Goal: Use online tool/utility

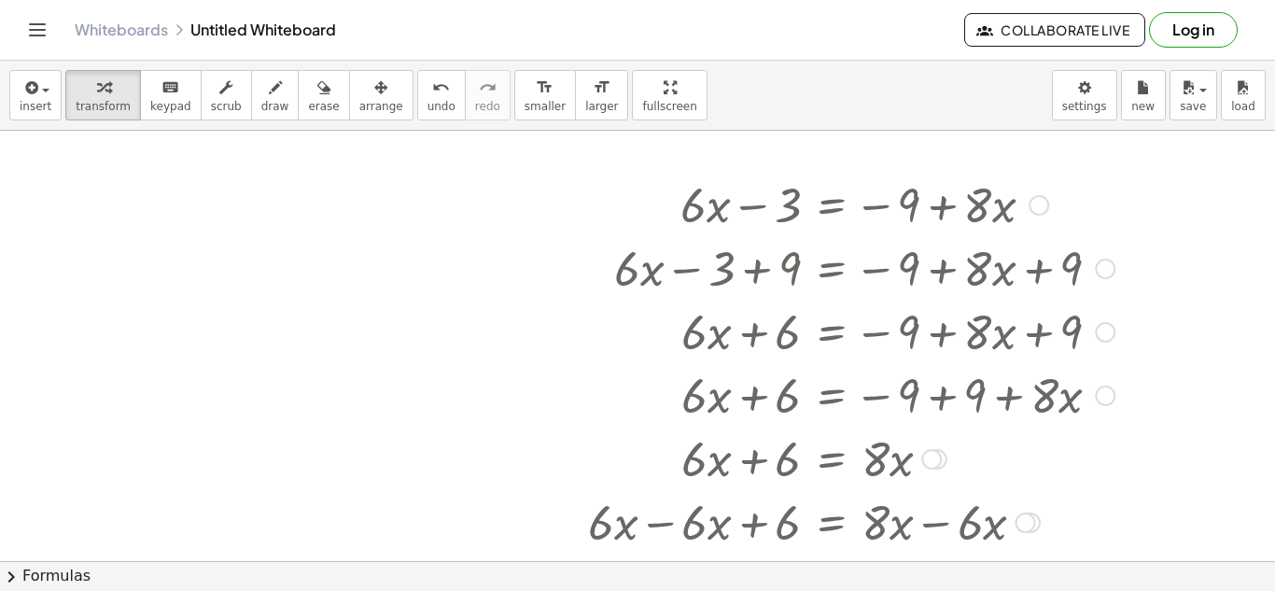
scroll to position [184, 0]
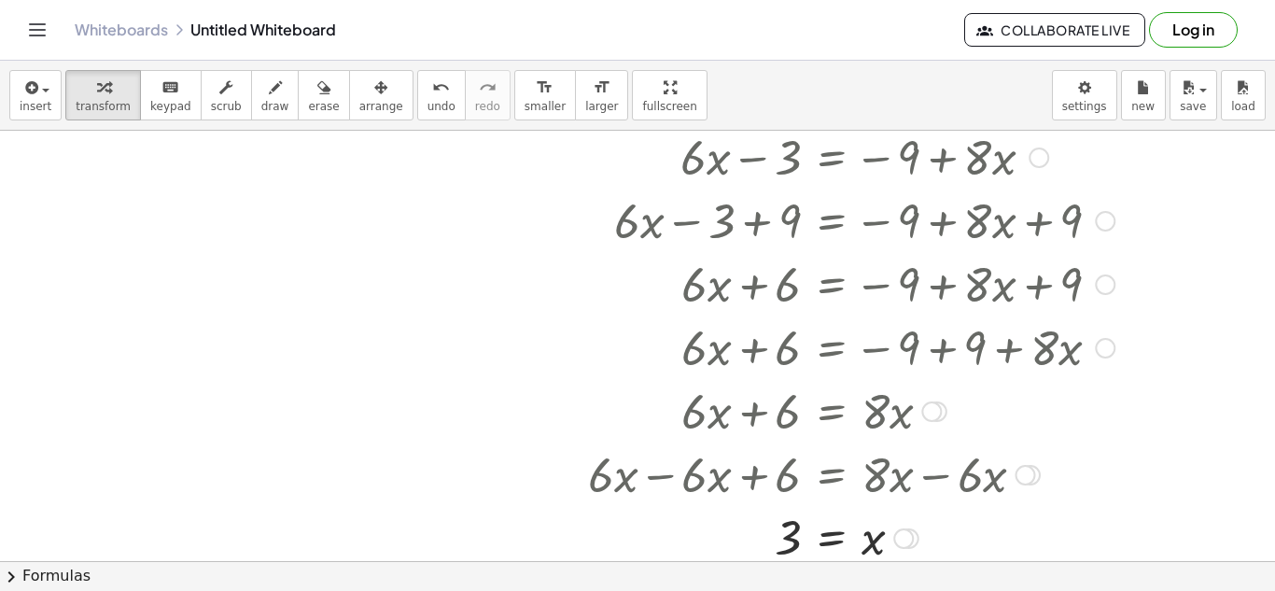
click at [675, 179] on div at bounding box center [851, 155] width 545 height 63
click at [704, 172] on div at bounding box center [851, 155] width 545 height 63
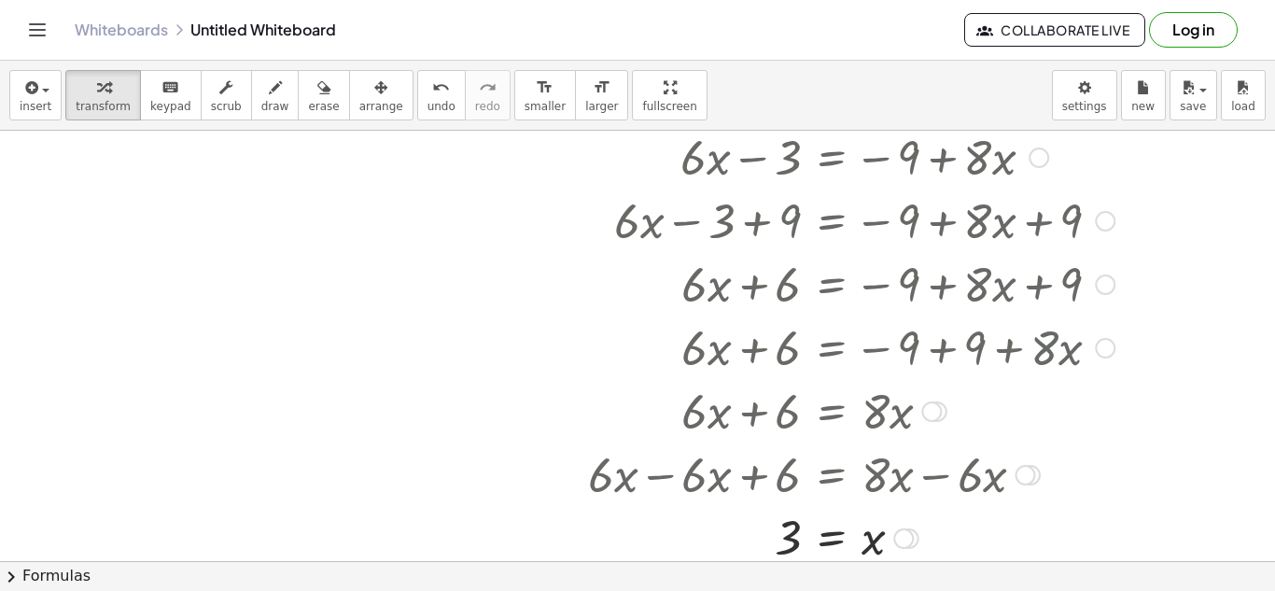
click at [992, 515] on div at bounding box center [851, 537] width 545 height 62
click at [432, 95] on icon "undo" at bounding box center [441, 88] width 18 height 22
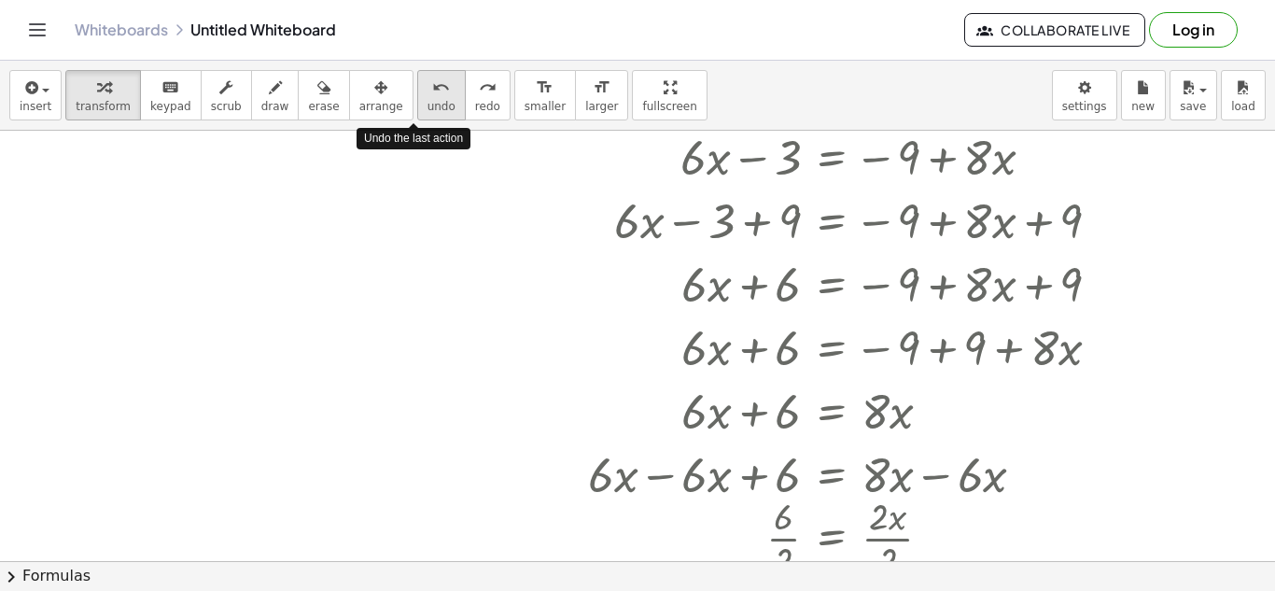
click at [432, 95] on icon "undo" at bounding box center [441, 88] width 18 height 22
click at [432, 96] on icon "undo" at bounding box center [441, 88] width 18 height 22
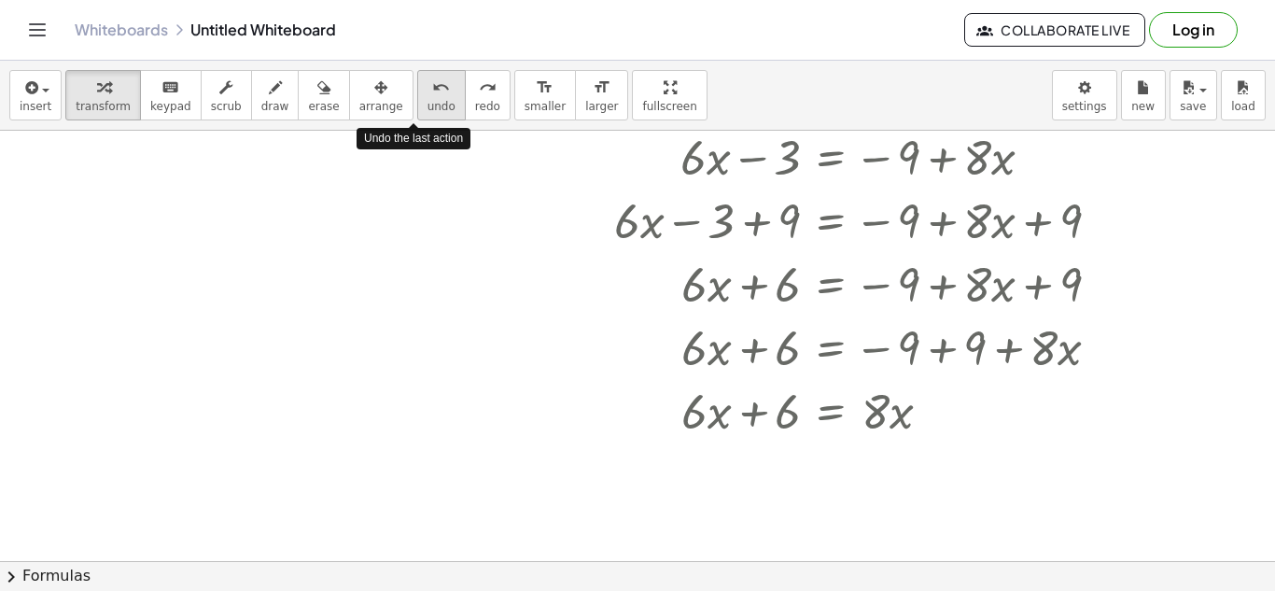
click at [432, 96] on icon "undo" at bounding box center [441, 88] width 18 height 22
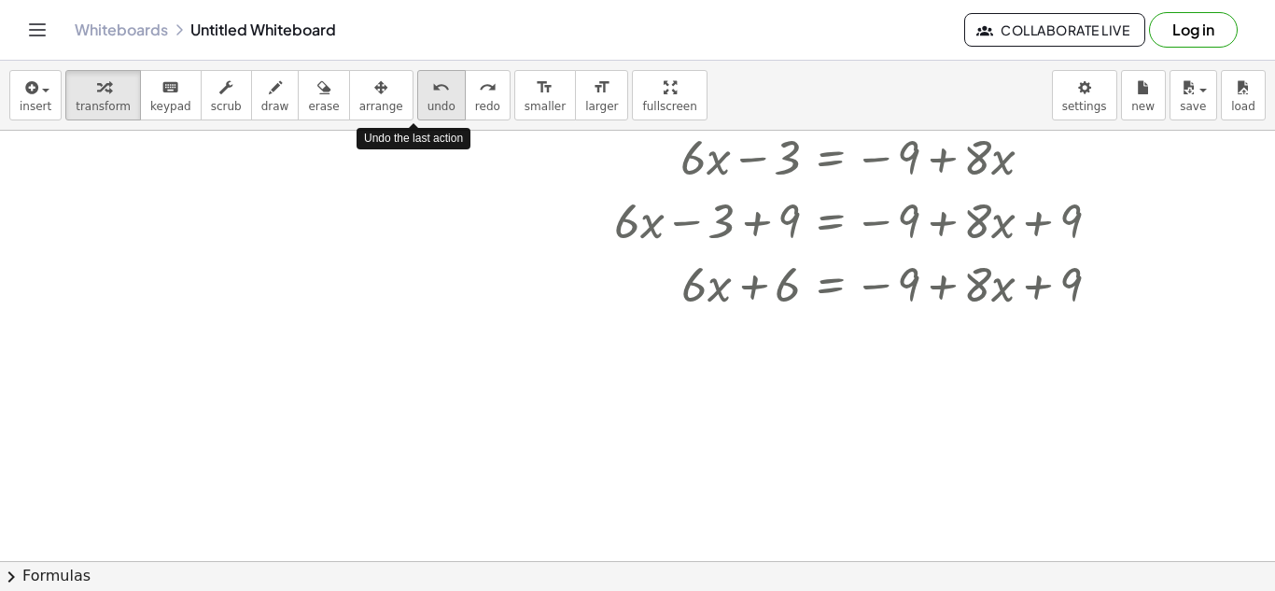
click at [432, 96] on icon "undo" at bounding box center [441, 88] width 18 height 22
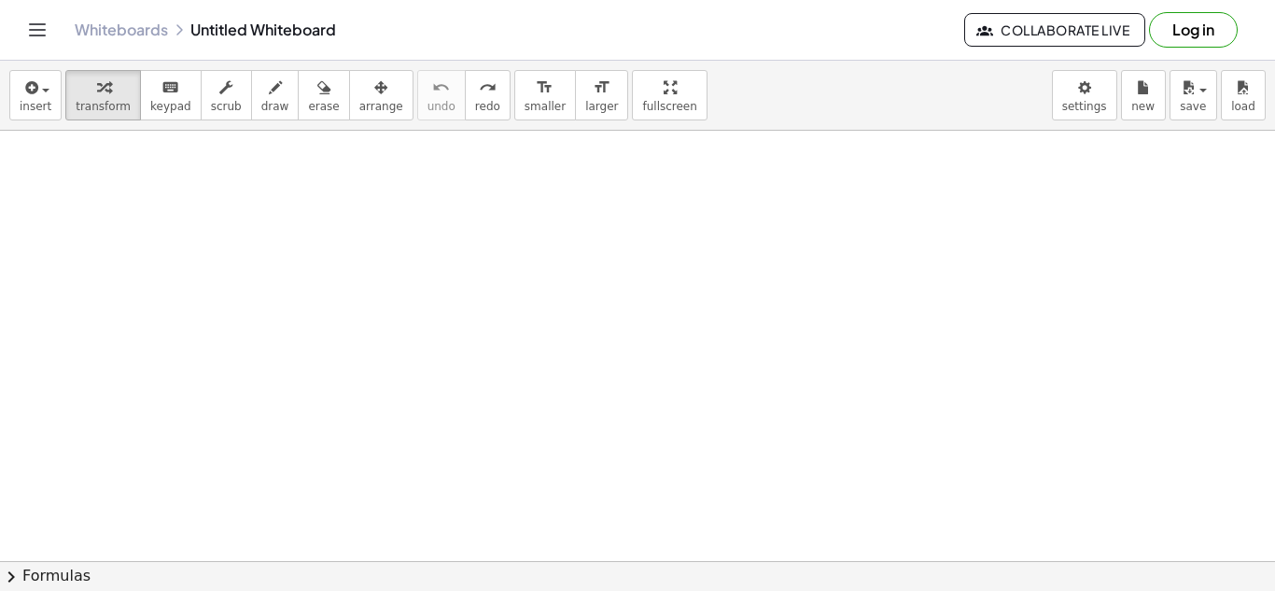
click at [544, 276] on div at bounding box center [637, 438] width 1275 height 982
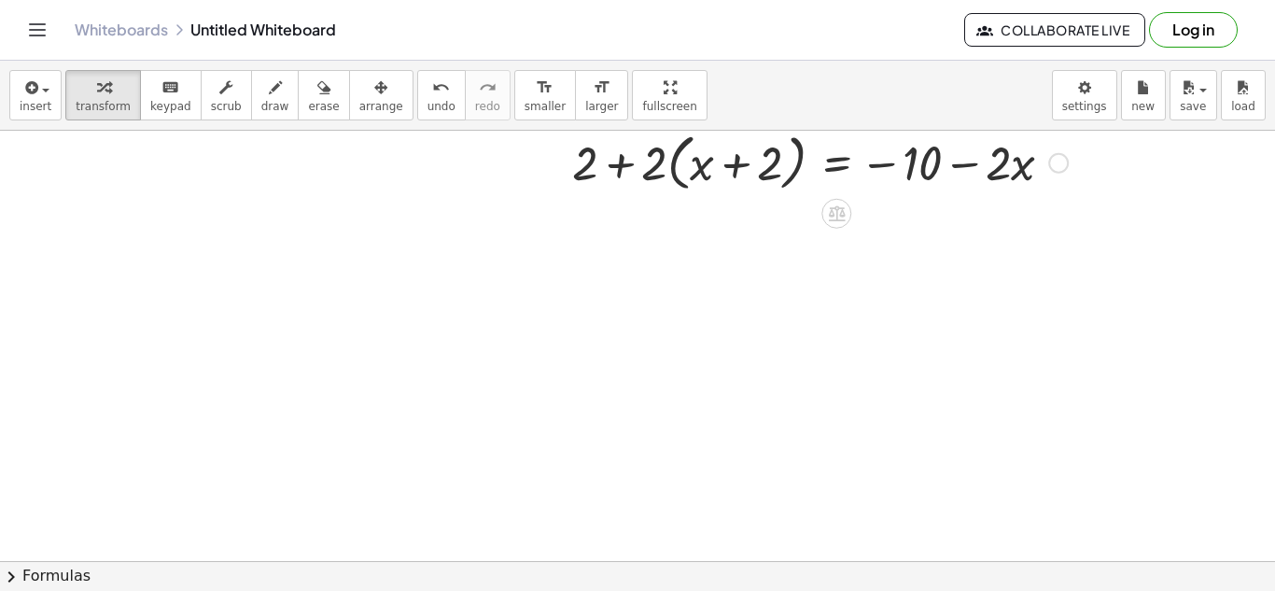
scroll to position [338, 0]
drag, startPoint x: 654, startPoint y: 173, endPoint x: 700, endPoint y: 171, distance: 45.8
click at [700, 171] on div at bounding box center [820, 162] width 514 height 71
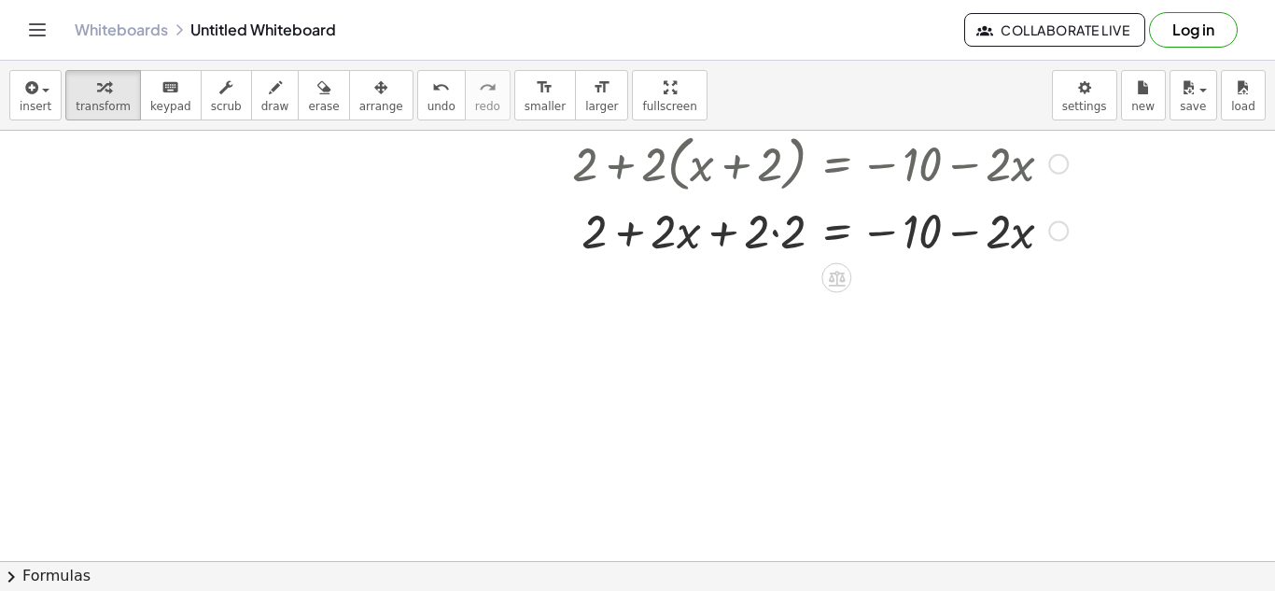
click at [776, 228] on div at bounding box center [820, 229] width 514 height 63
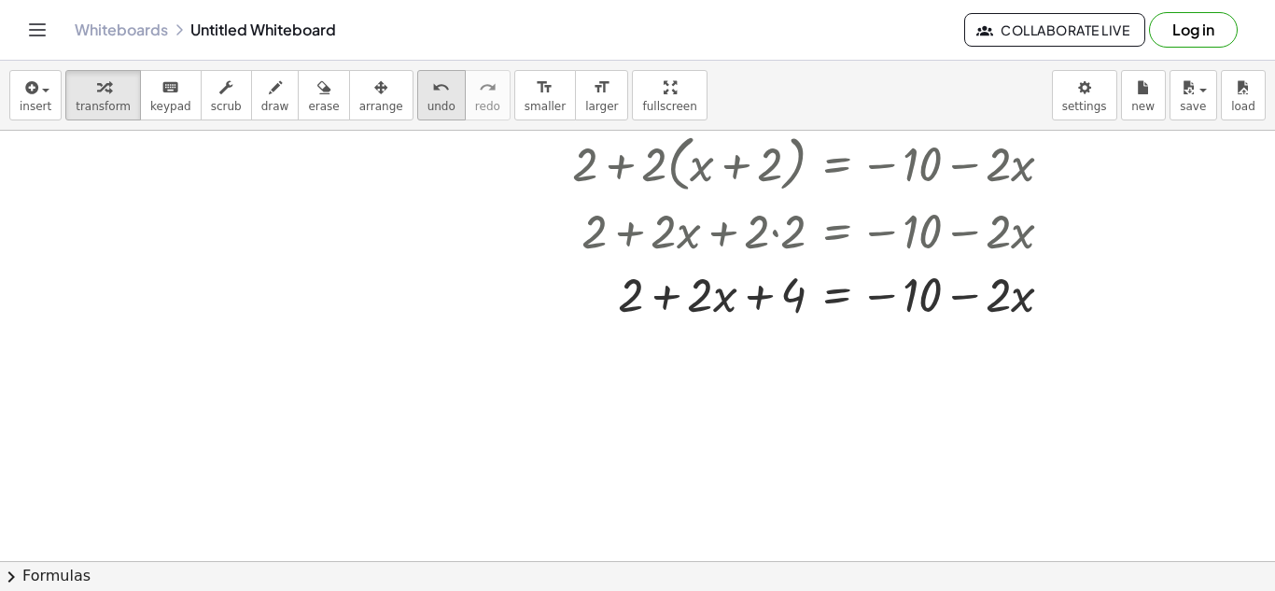
click at [427, 93] on div "undo" at bounding box center [441, 87] width 28 height 22
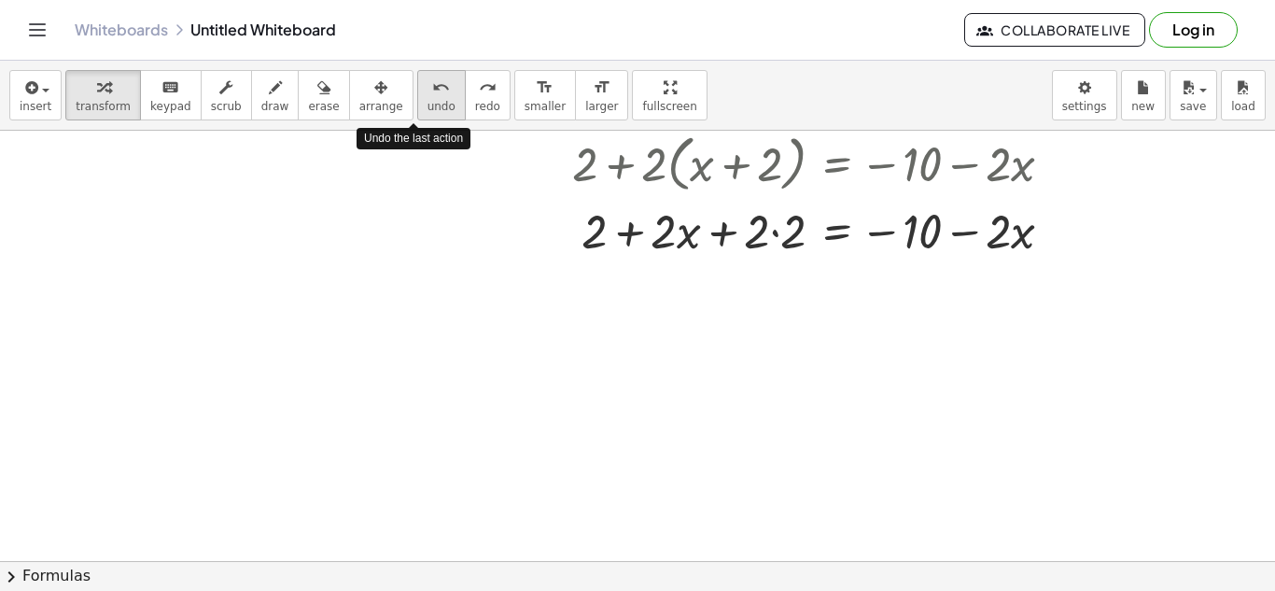
click at [427, 94] on div "undo" at bounding box center [441, 87] width 28 height 22
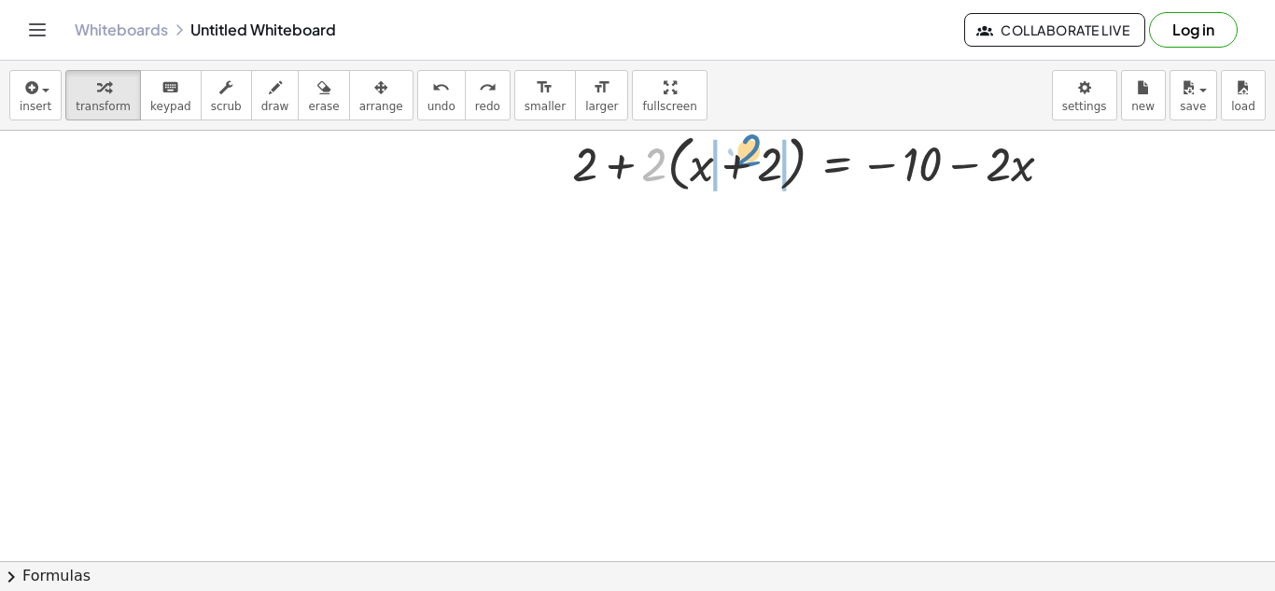
drag, startPoint x: 658, startPoint y: 152, endPoint x: 749, endPoint y: 138, distance: 91.6
click at [749, 138] on div at bounding box center [820, 162] width 514 height 71
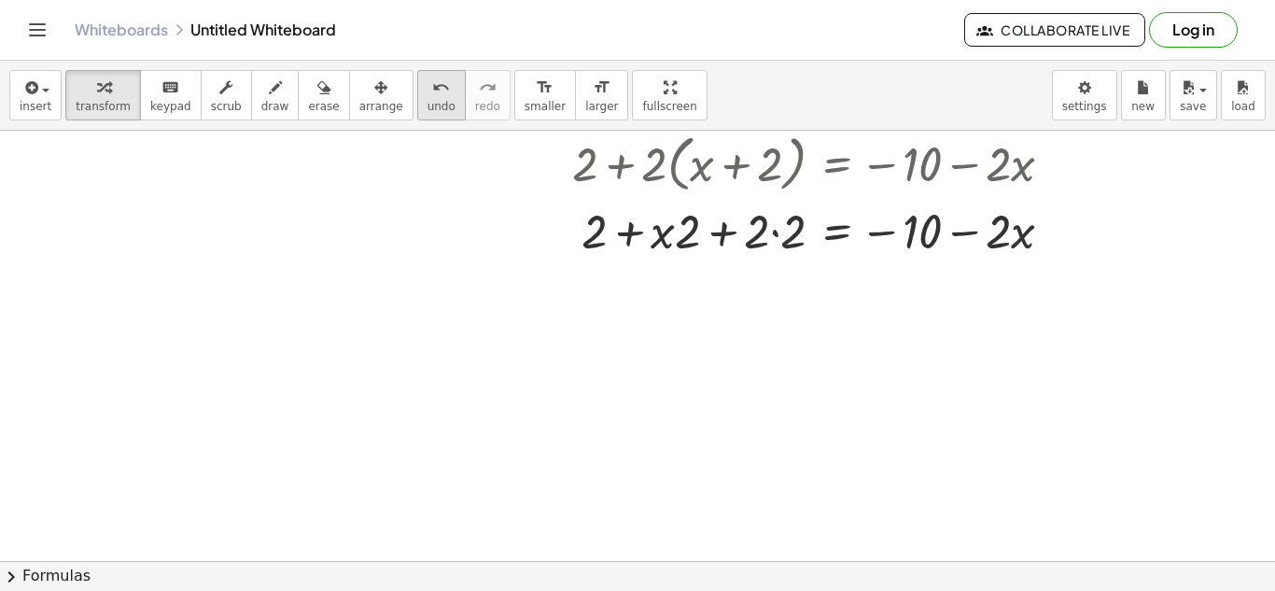
click at [432, 87] on icon "undo" at bounding box center [441, 88] width 18 height 22
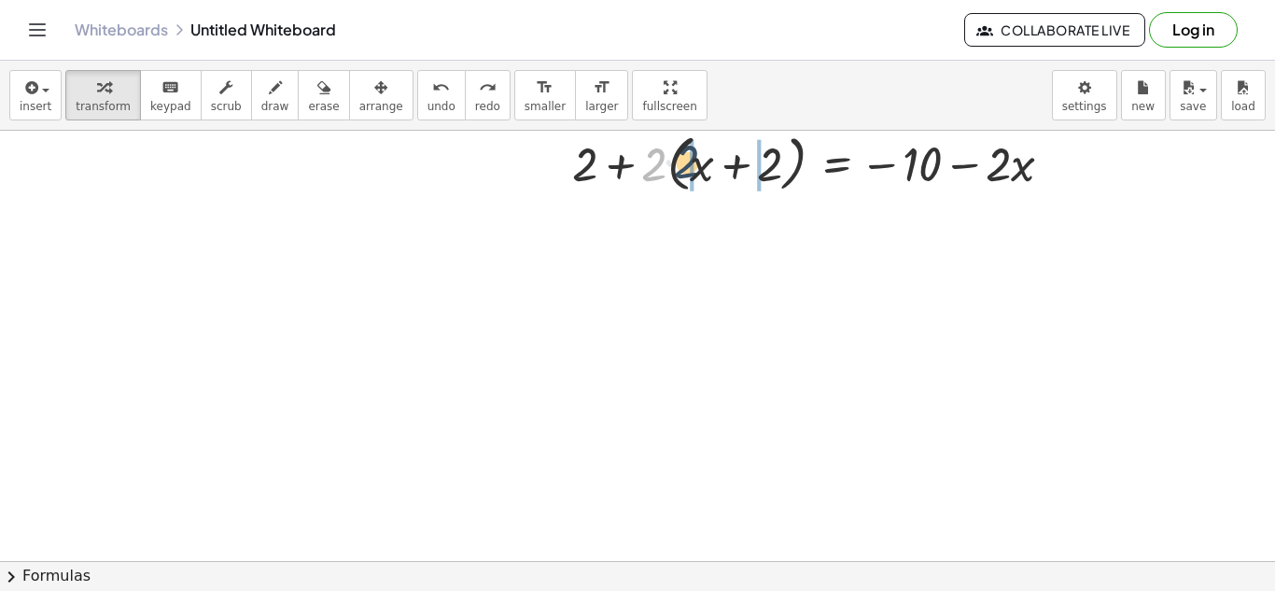
drag, startPoint x: 652, startPoint y: 158, endPoint x: 691, endPoint y: 154, distance: 38.4
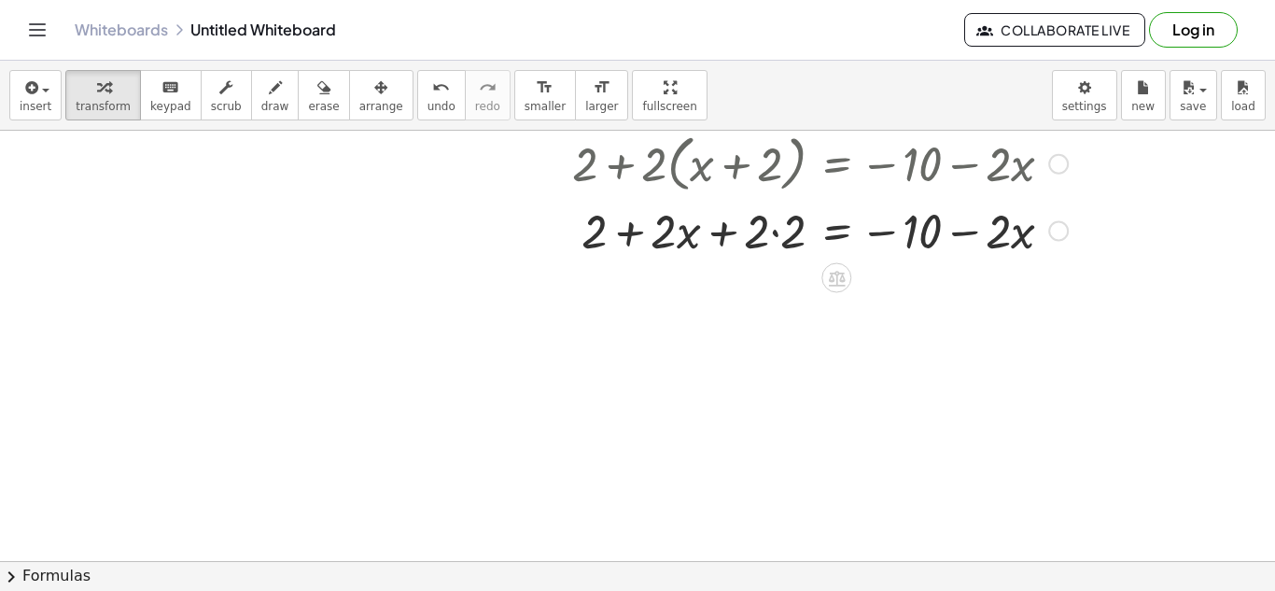
click at [770, 231] on div at bounding box center [820, 229] width 514 height 63
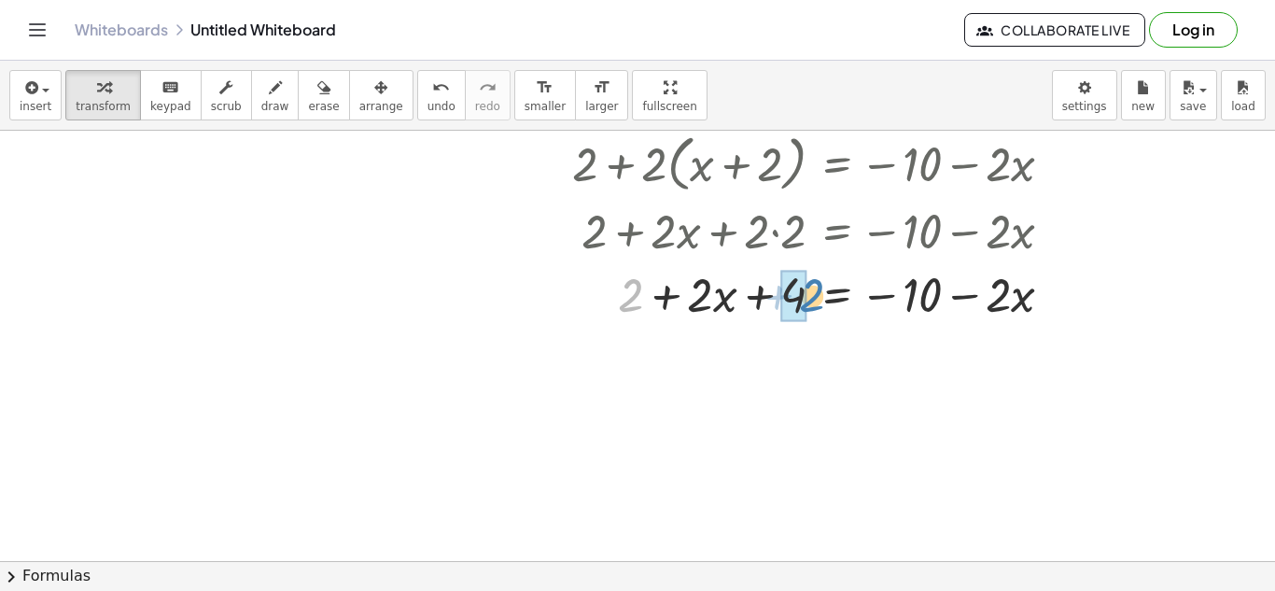
drag, startPoint x: 627, startPoint y: 301, endPoint x: 801, endPoint y: 300, distance: 173.6
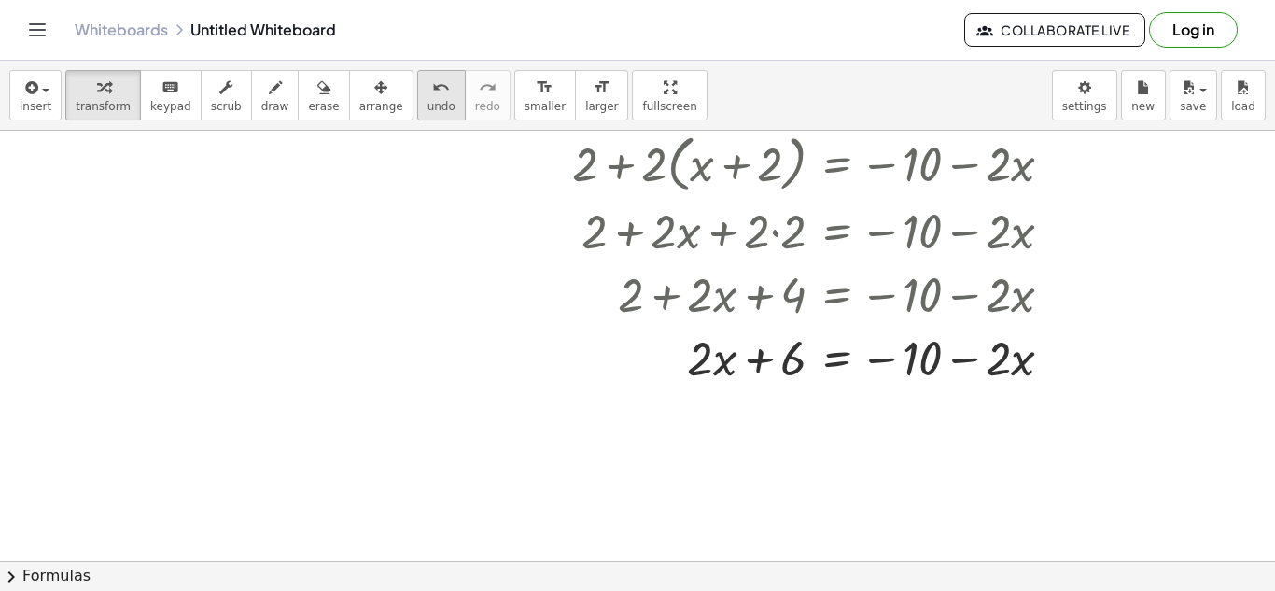
click at [417, 94] on button "undo undo" at bounding box center [441, 95] width 49 height 50
click at [745, 360] on div at bounding box center [820, 356] width 514 height 63
click at [842, 361] on div at bounding box center [820, 356] width 514 height 63
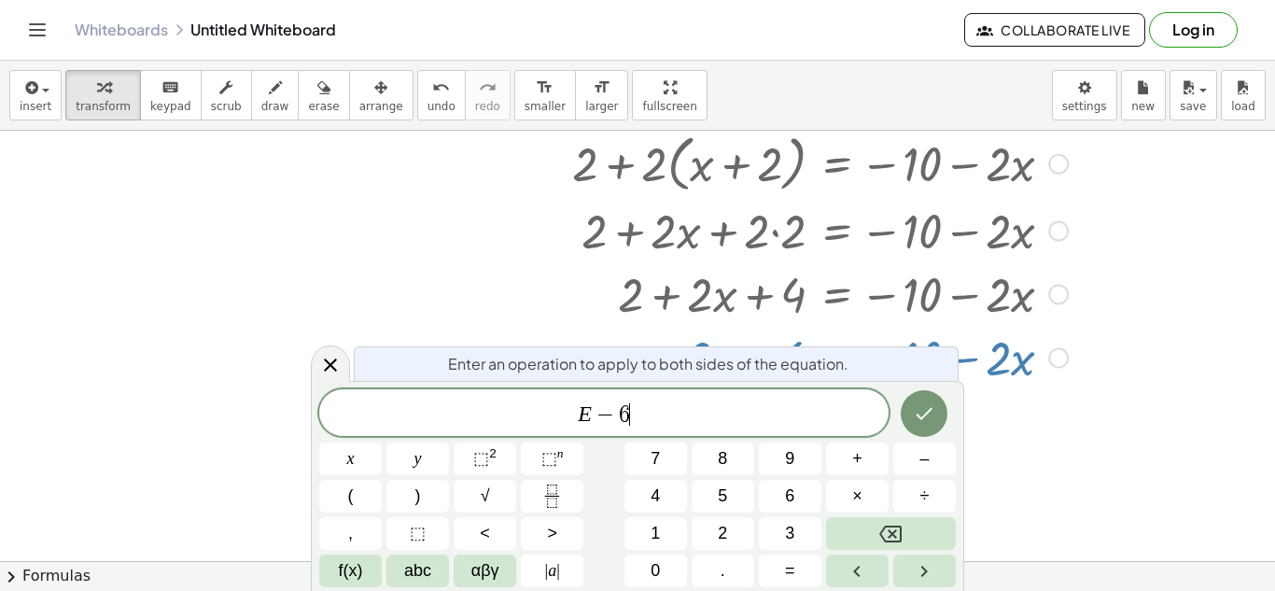
scroll to position [0, 0]
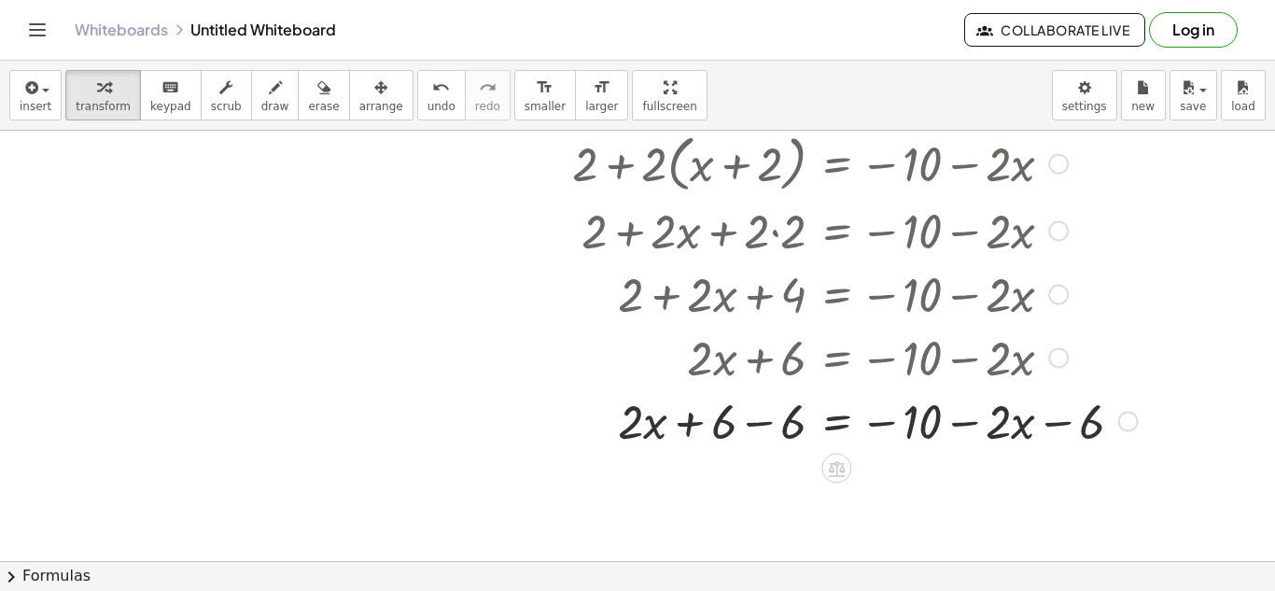
click at [763, 419] on div at bounding box center [855, 419] width 584 height 63
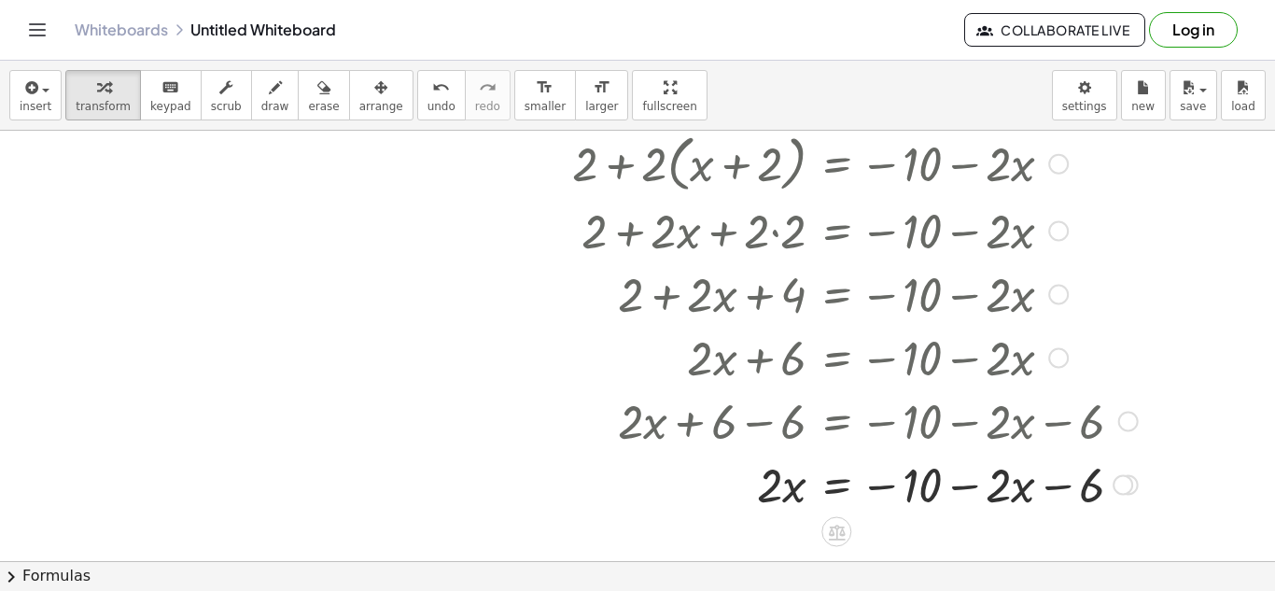
click at [1084, 512] on div at bounding box center [855, 483] width 584 height 63
drag, startPoint x: 1086, startPoint y: 498, endPoint x: 1002, endPoint y: 493, distance: 84.2
click at [432, 87] on icon "undo" at bounding box center [441, 88] width 18 height 22
drag, startPoint x: 1096, startPoint y: 491, endPoint x: 981, endPoint y: 487, distance: 114.9
click at [981, 487] on div at bounding box center [855, 483] width 584 height 63
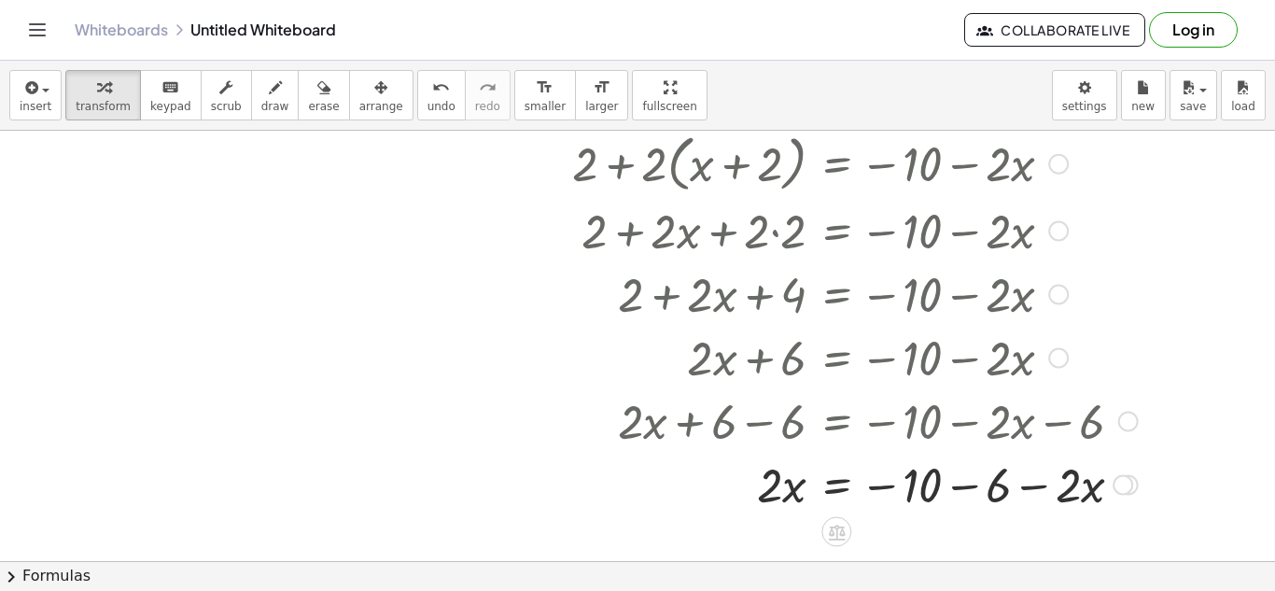
click at [967, 487] on div at bounding box center [855, 483] width 584 height 63
drag, startPoint x: 995, startPoint y: 489, endPoint x: 773, endPoint y: 497, distance: 222.3
click at [773, 497] on div at bounding box center [855, 483] width 584 height 63
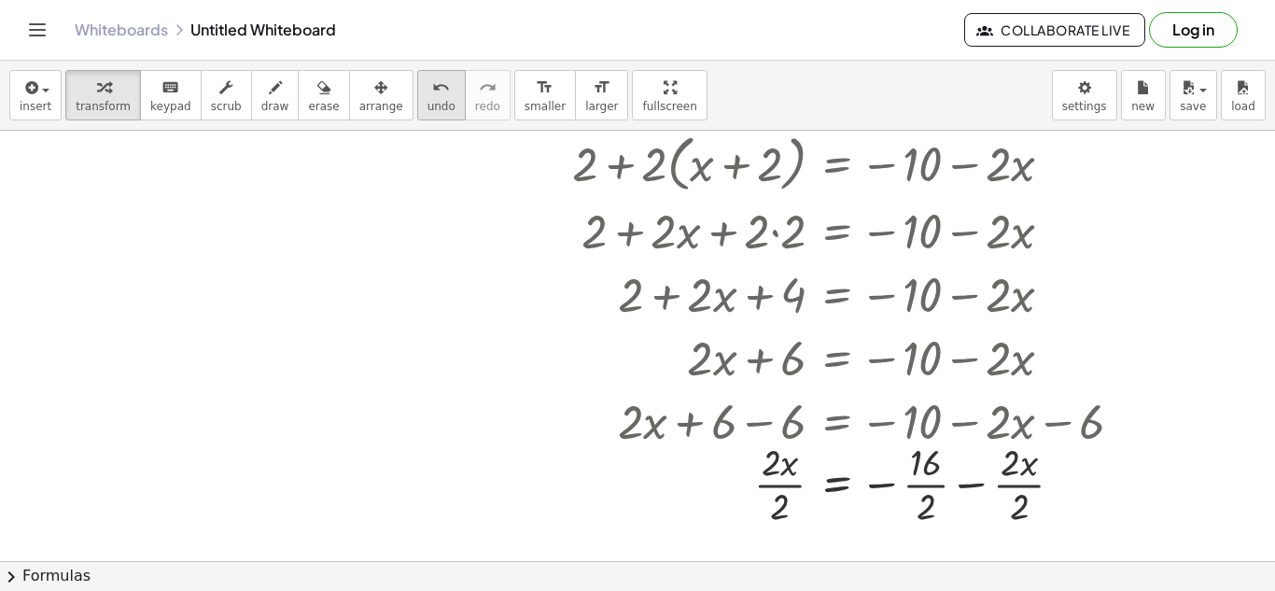
click at [417, 112] on button "undo undo" at bounding box center [441, 95] width 49 height 50
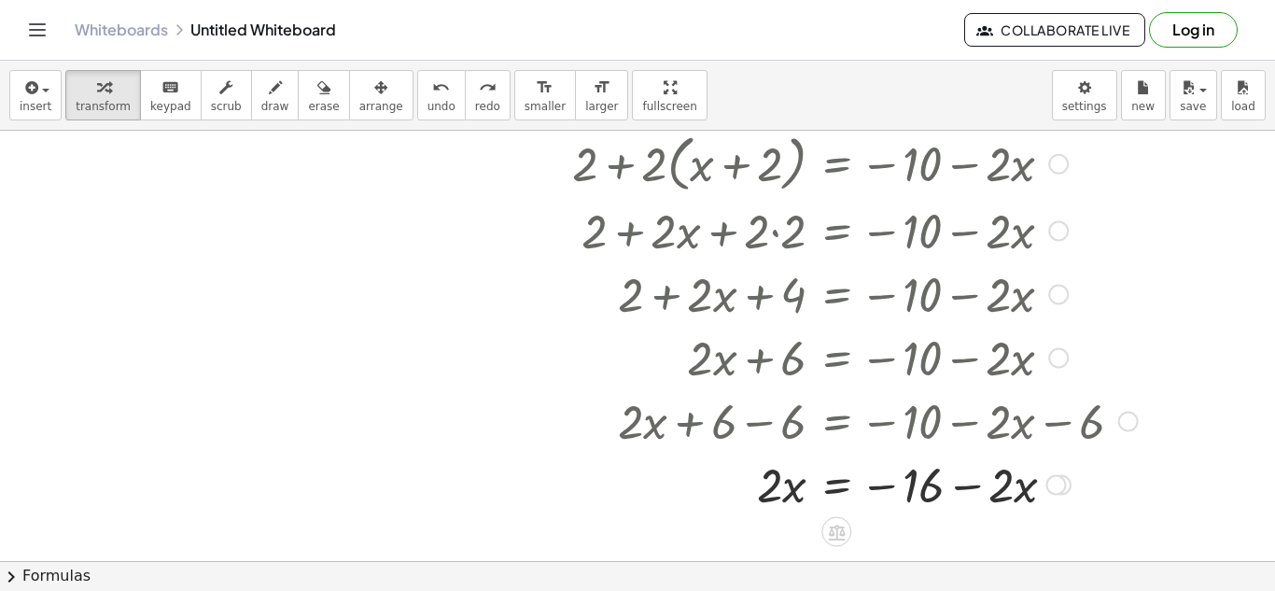
click at [843, 486] on div at bounding box center [853, 483] width 574 height 63
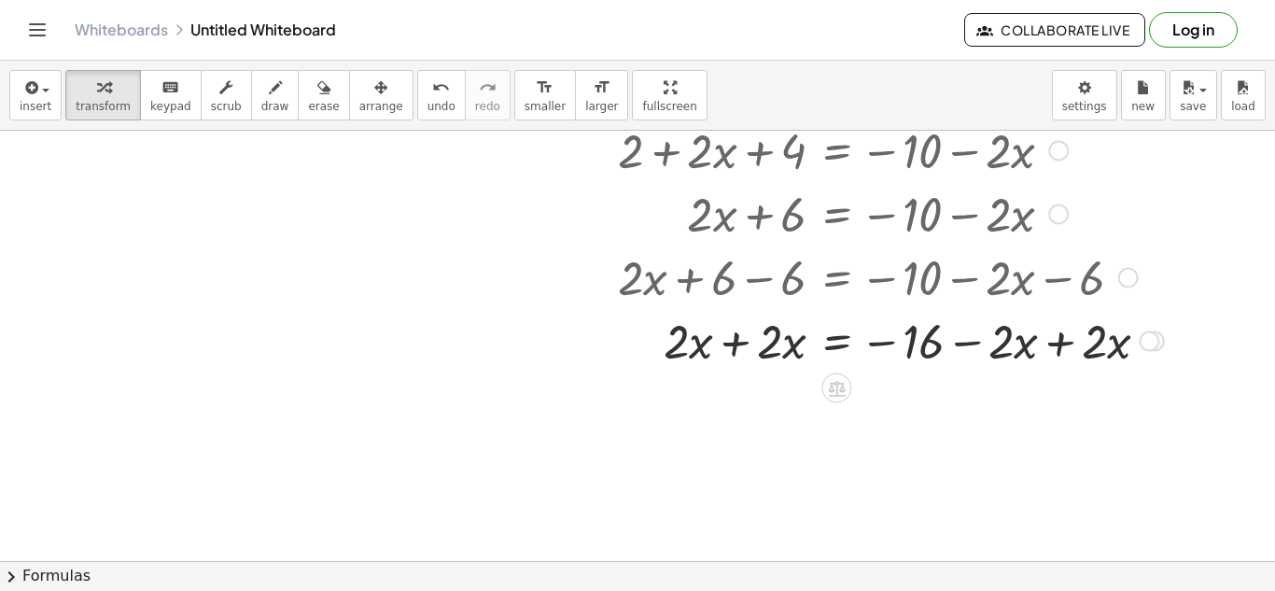
scroll to position [481, 0]
click at [738, 345] on div at bounding box center [868, 340] width 610 height 63
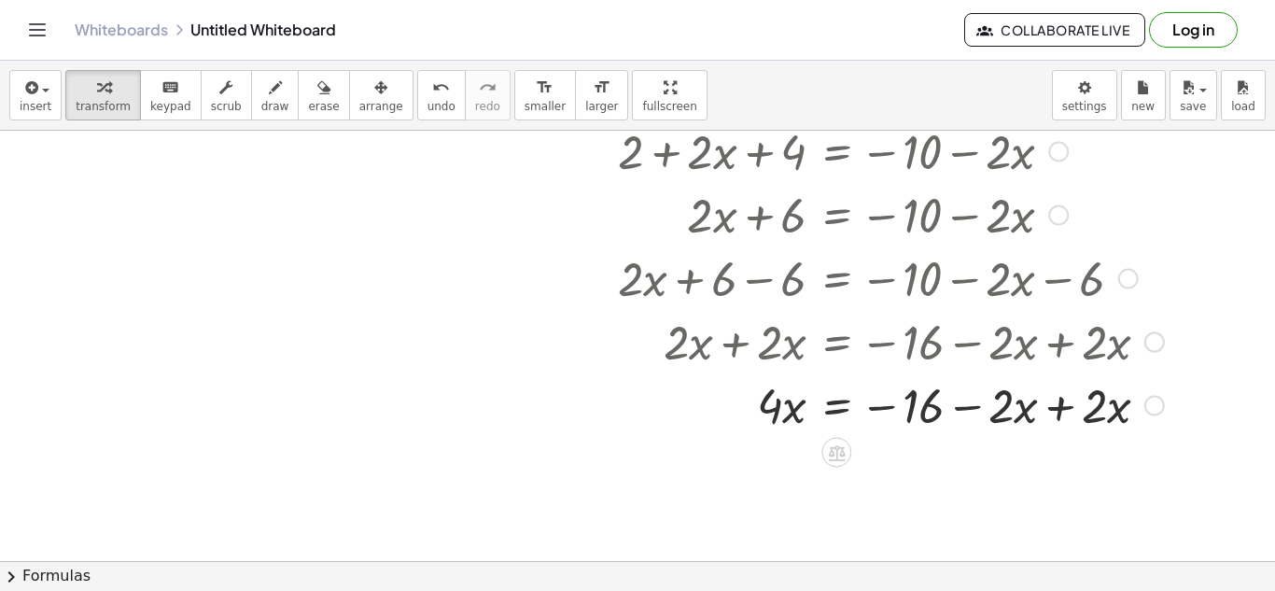
click at [1061, 399] on div at bounding box center [868, 403] width 610 height 63
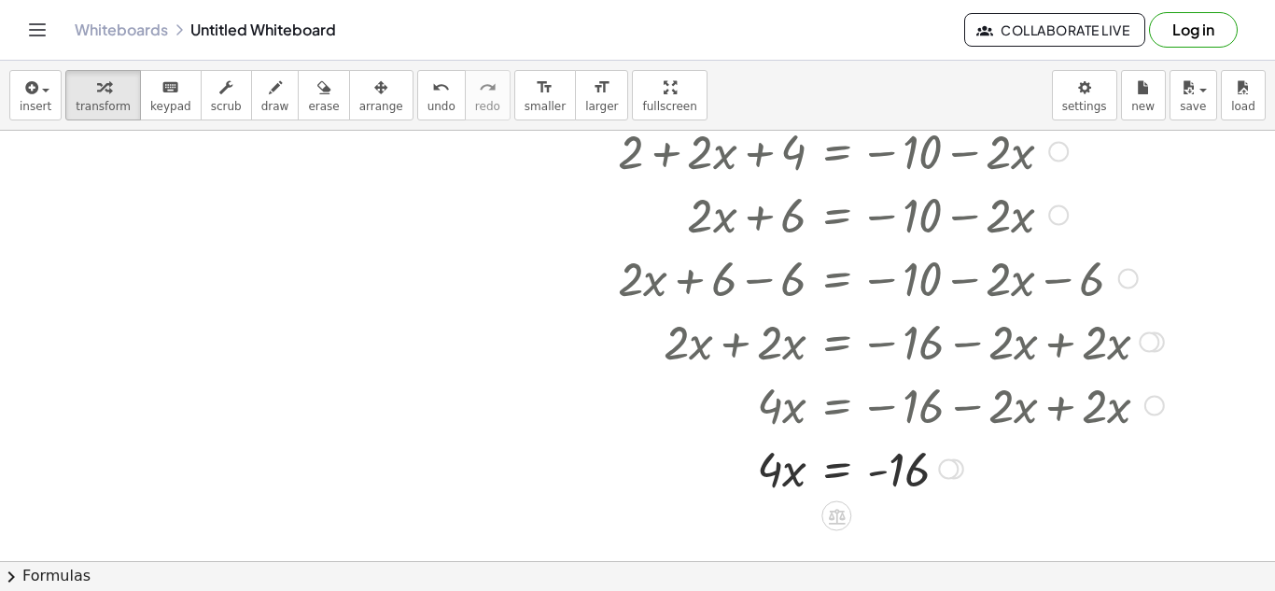
click at [832, 468] on div at bounding box center [868, 467] width 610 height 63
click at [789, 462] on div at bounding box center [868, 466] width 610 height 93
click at [894, 456] on div at bounding box center [868, 466] width 610 height 93
click at [901, 473] on div at bounding box center [868, 466] width 610 height 93
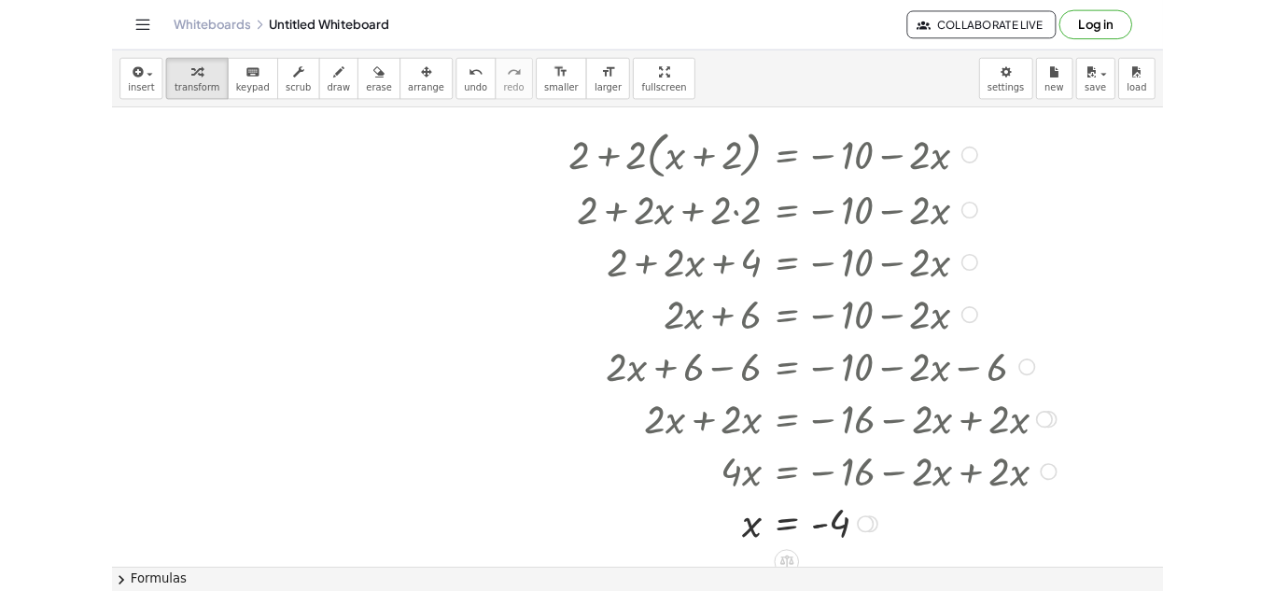
scroll to position [312, 18]
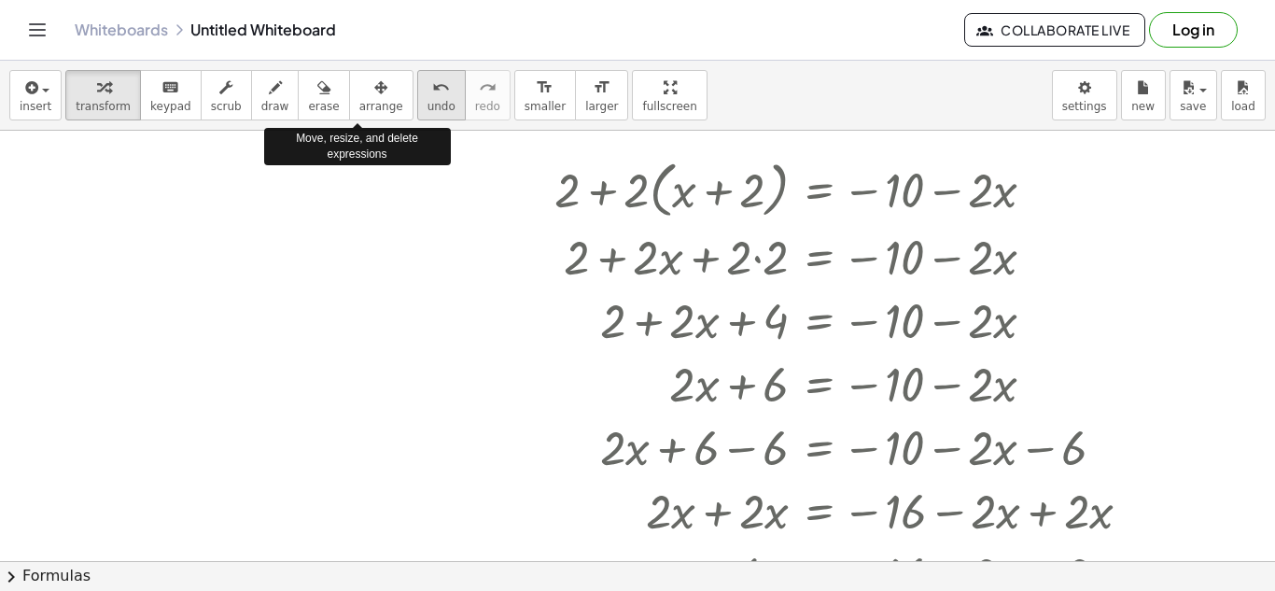
click at [432, 81] on icon "undo" at bounding box center [441, 88] width 18 height 22
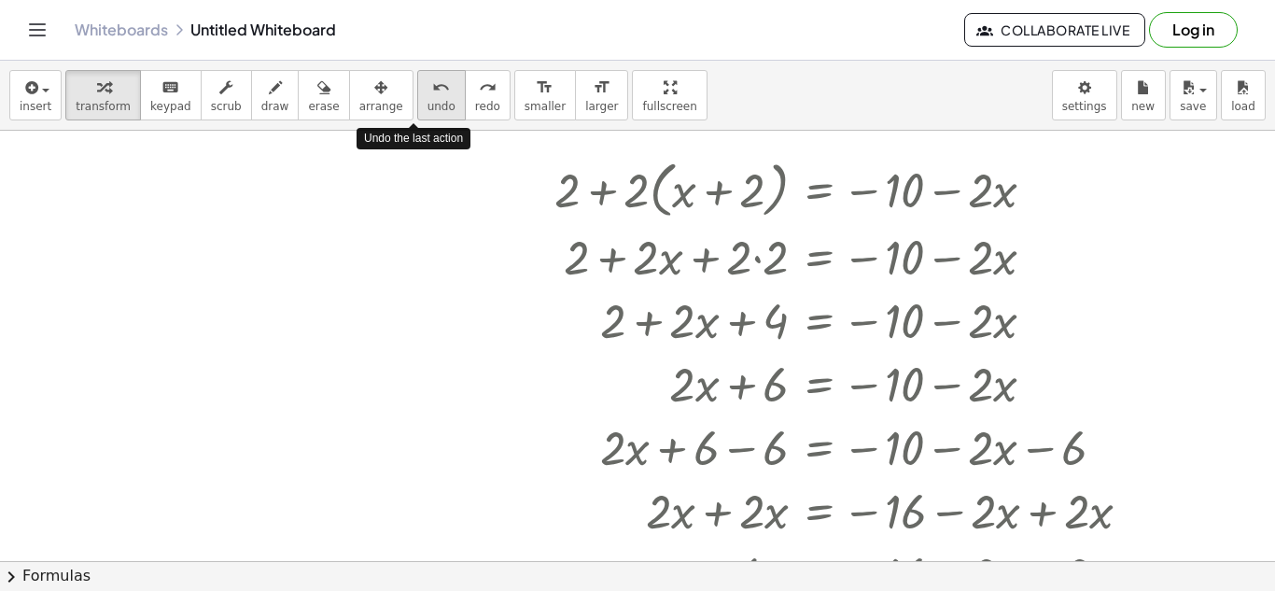
scroll to position [312, 0]
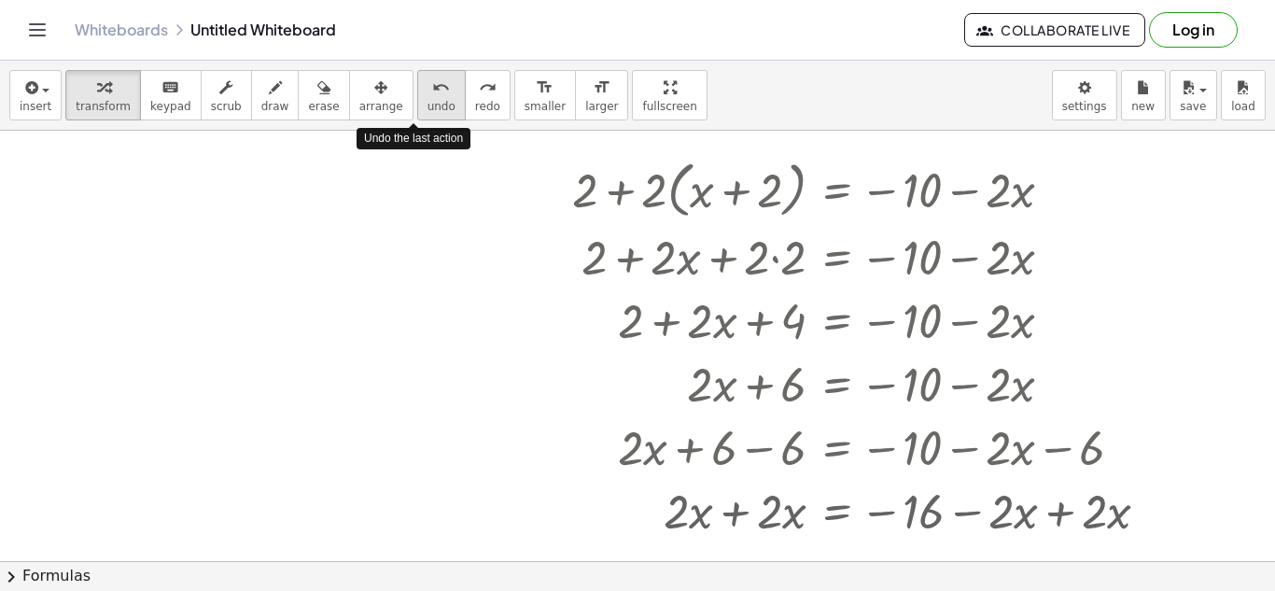
click at [432, 81] on icon "undo" at bounding box center [441, 88] width 18 height 22
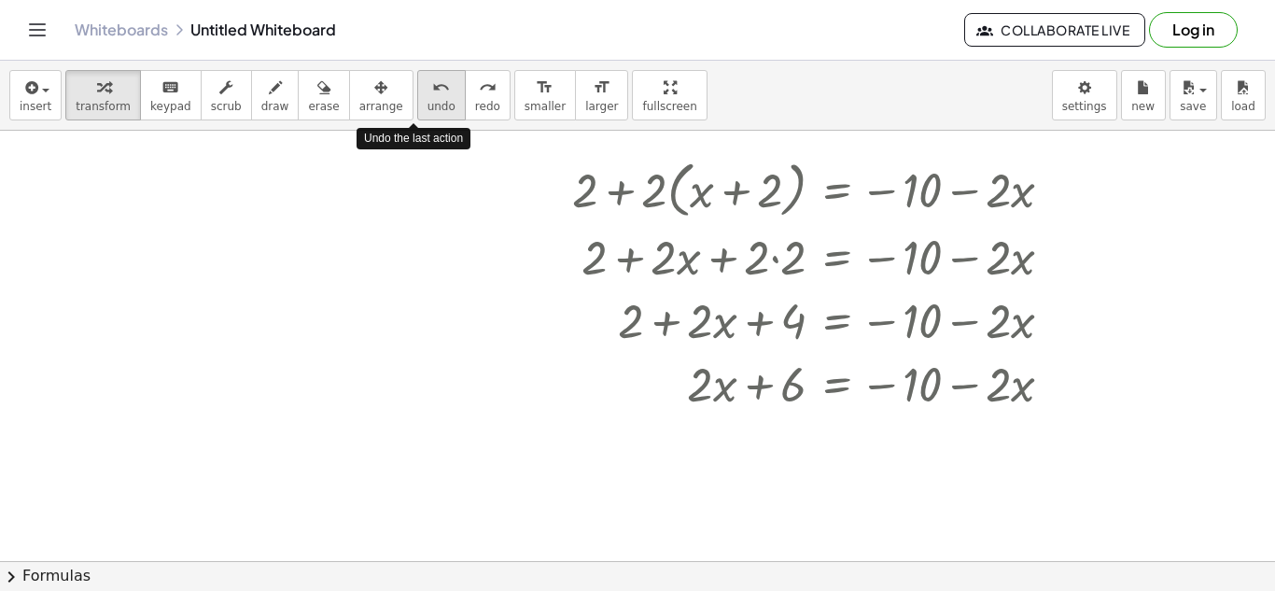
click at [432, 81] on icon "undo" at bounding box center [441, 88] width 18 height 22
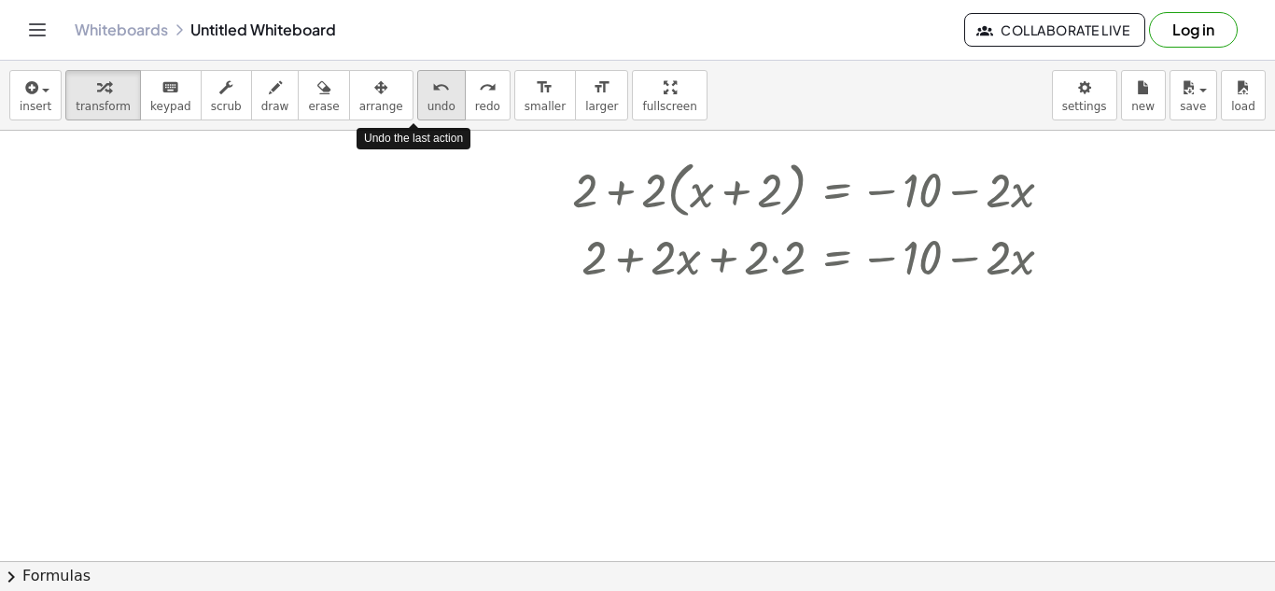
click at [432, 81] on icon "undo" at bounding box center [441, 88] width 18 height 22
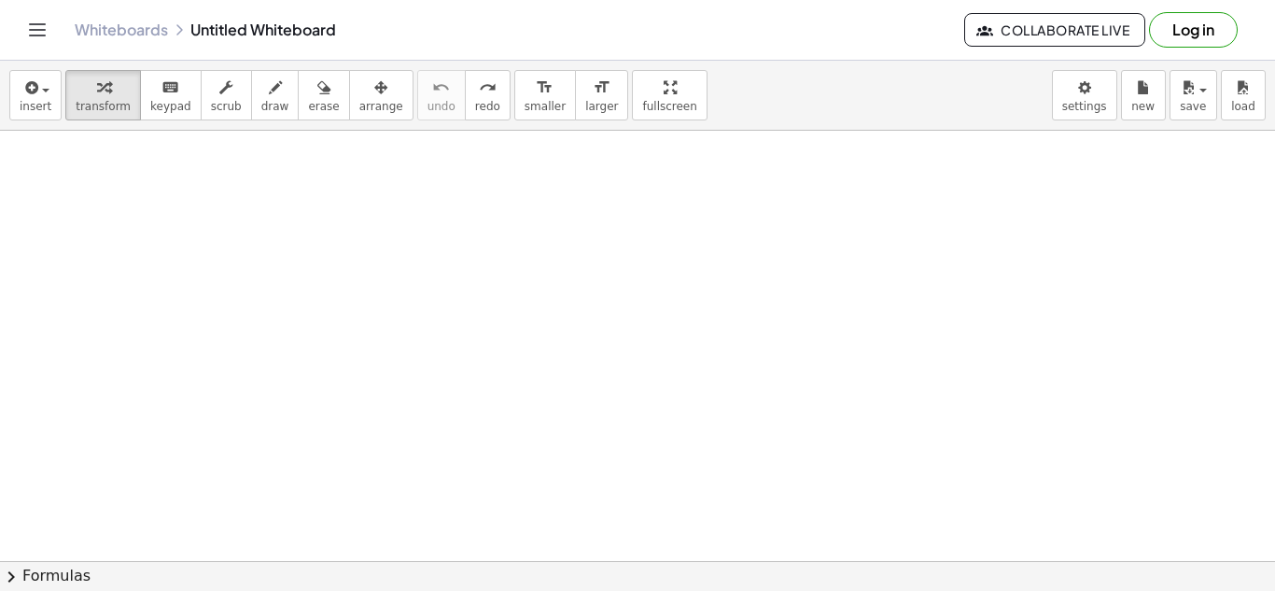
click at [346, 229] on div at bounding box center [637, 375] width 1275 height 1113
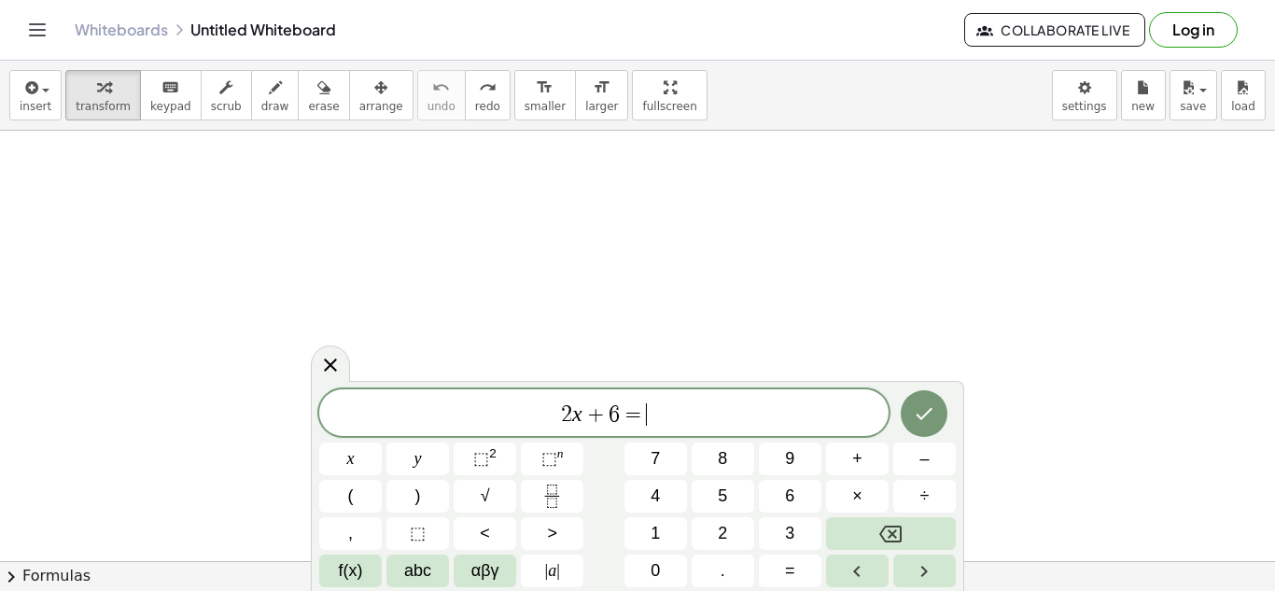
scroll to position [17, 0]
